Goal: Task Accomplishment & Management: Manage account settings

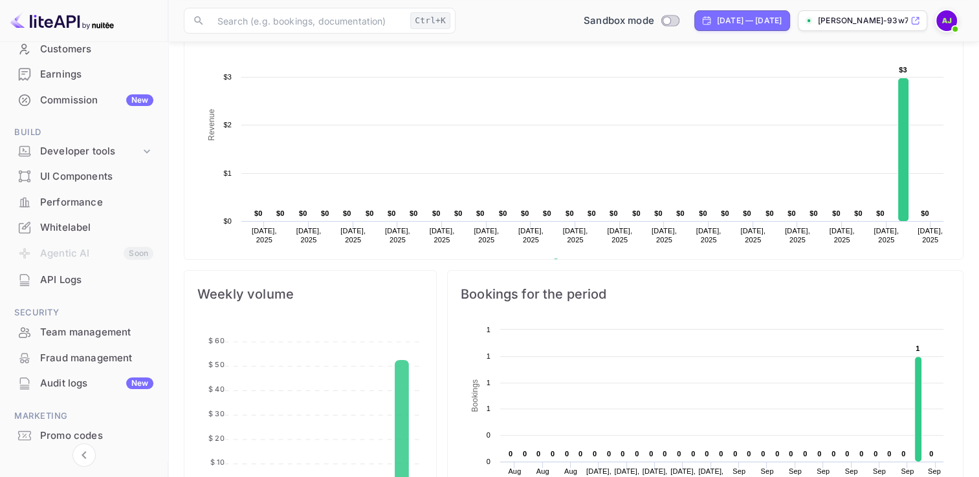
scroll to position [129, 0]
click at [91, 144] on div "Developer tools" at bounding box center [90, 151] width 100 height 15
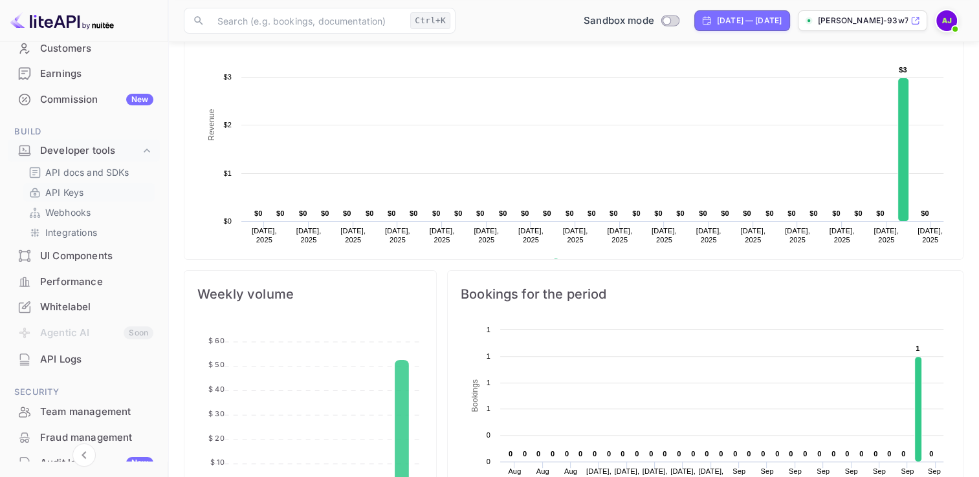
click at [72, 187] on p "API Keys" at bounding box center [64, 193] width 38 height 14
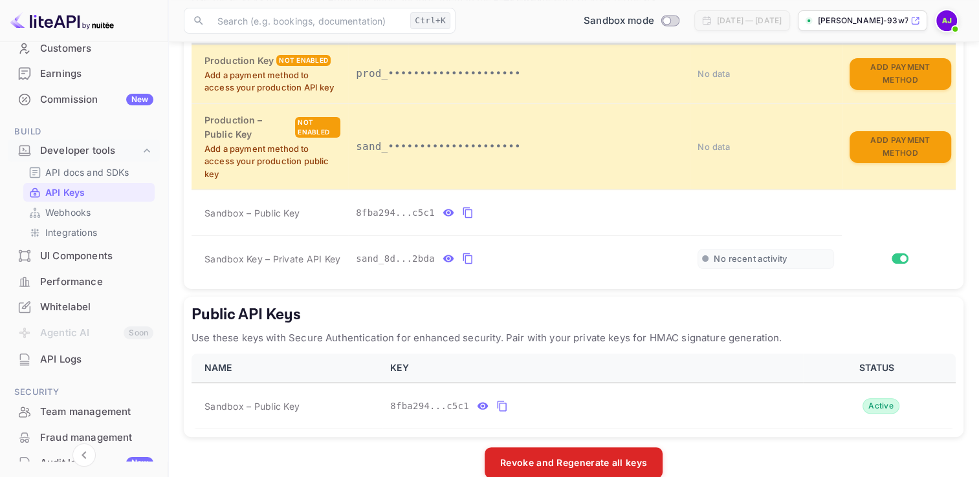
scroll to position [323, 0]
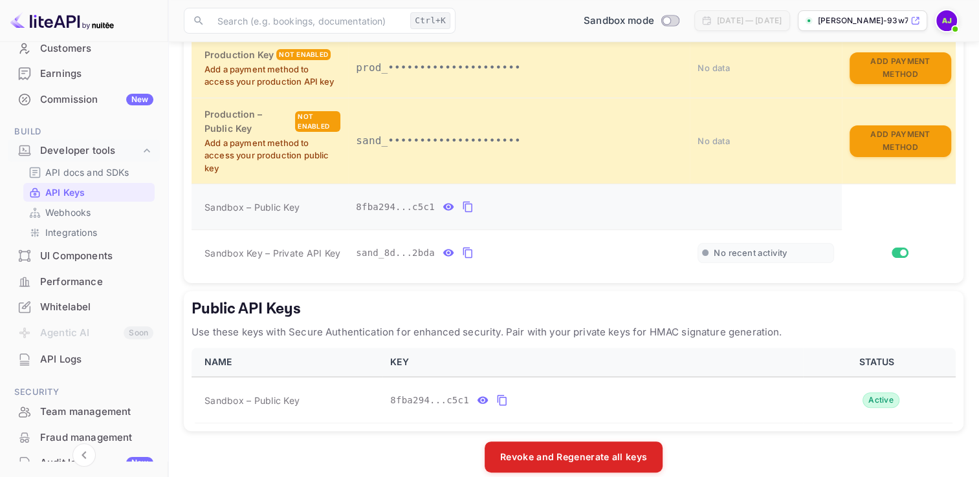
click at [463, 204] on icon "private api keys table" at bounding box center [468, 207] width 12 height 16
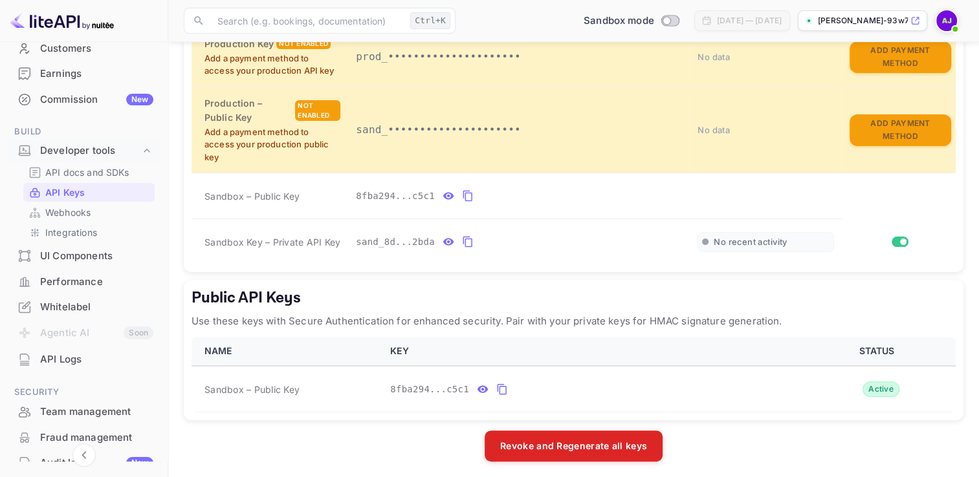
scroll to position [337, 0]
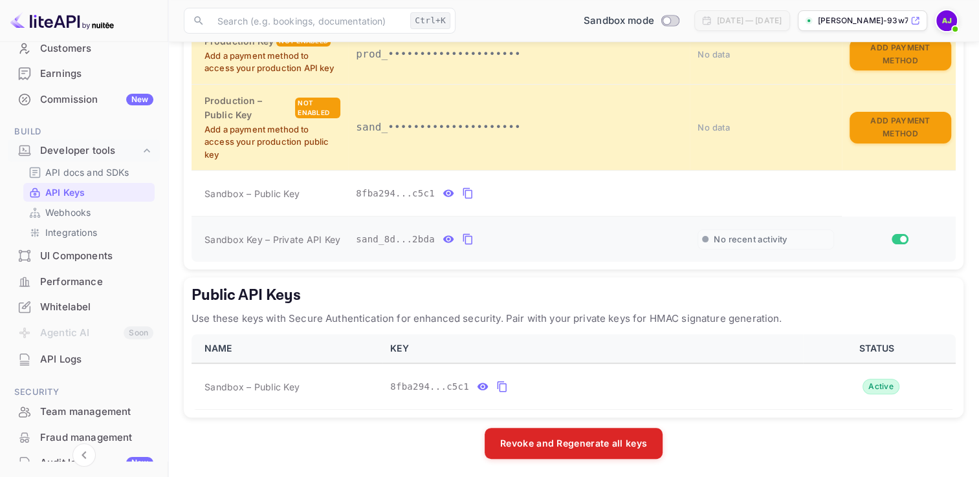
click at [464, 233] on icon "private api keys table" at bounding box center [468, 240] width 12 height 16
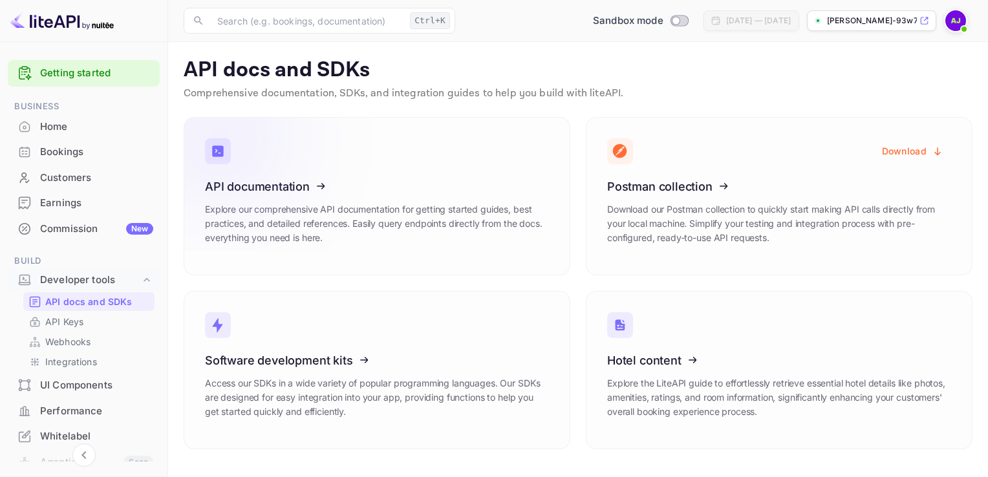
click at [261, 180] on icon at bounding box center [284, 184] width 201 height 133
